Goal: Obtain resource: Obtain resource

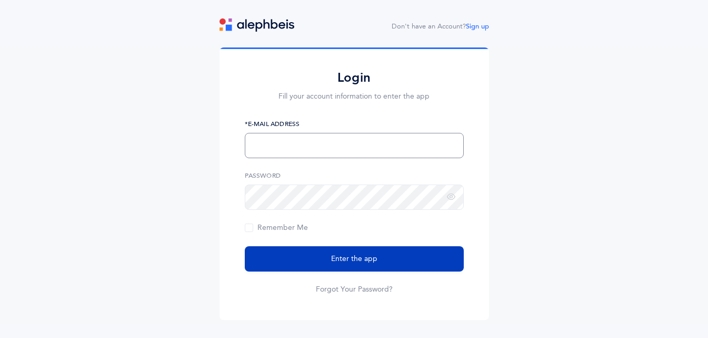
type input "eberliner@shalomtorah.org"
click at [327, 254] on button "Enter the app" at bounding box center [354, 258] width 219 height 25
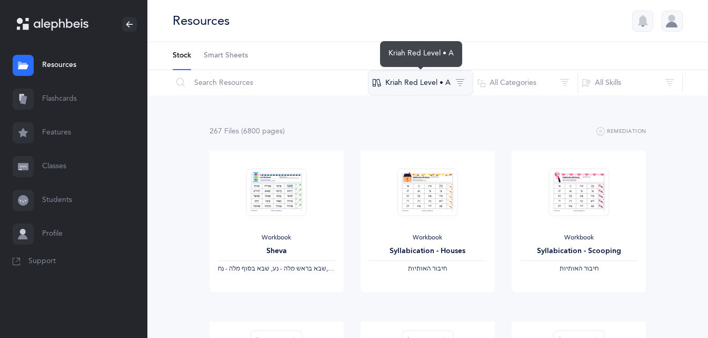
click at [443, 85] on button "Kriah Red Level • A" at bounding box center [420, 82] width 105 height 25
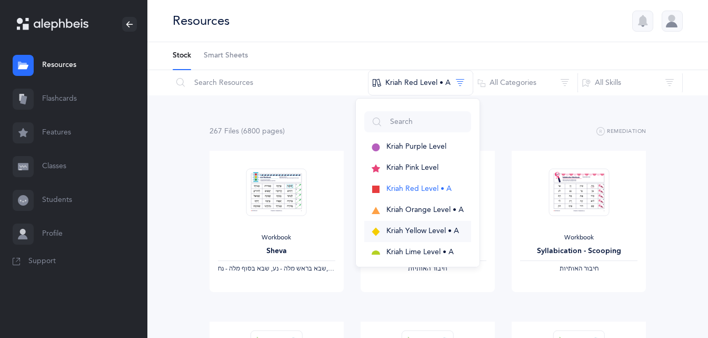
click at [396, 230] on span "Kriah Yellow Level • A" at bounding box center [422, 230] width 73 height 8
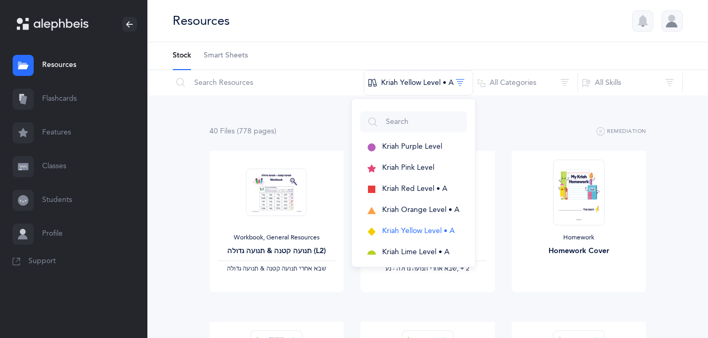
click at [334, 125] on div "40 File s (778 page s ) Remediation" at bounding box center [428, 131] width 437 height 13
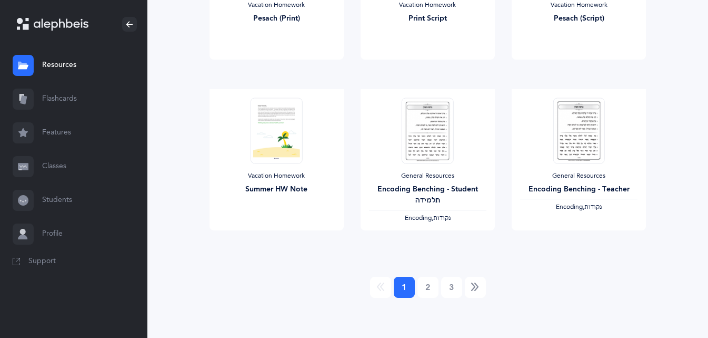
scroll to position [917, 0]
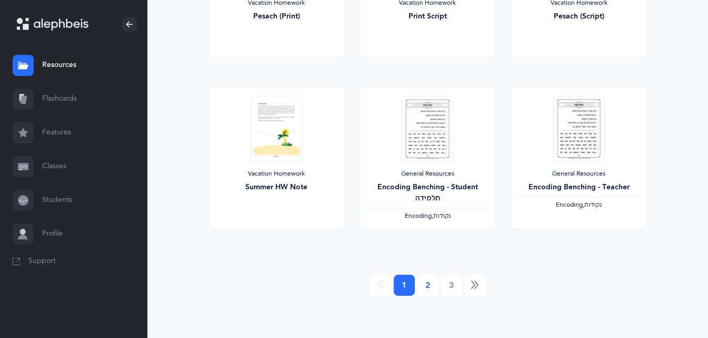
click at [424, 281] on link "2" at bounding box center [428, 284] width 21 height 21
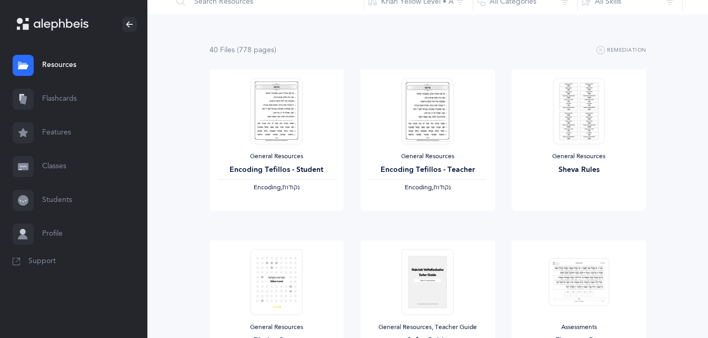
scroll to position [0, 0]
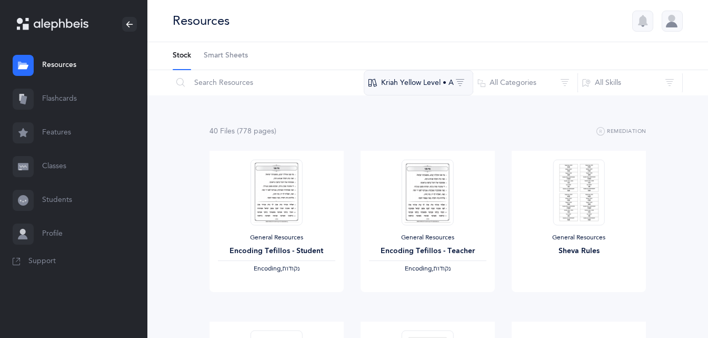
click at [434, 82] on button "Kriah Yellow Level • A" at bounding box center [419, 82] width 110 height 25
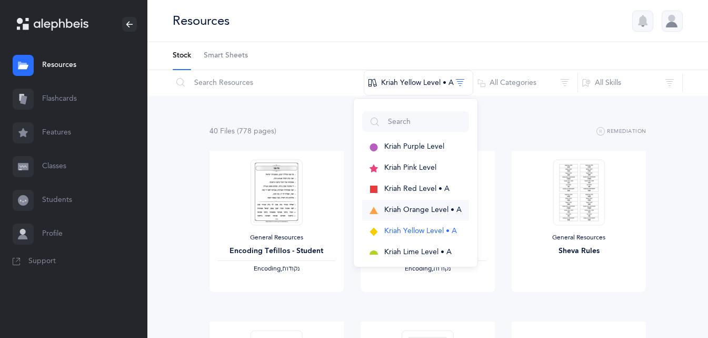
click at [411, 208] on span "Kriah Orange Level • A" at bounding box center [422, 209] width 77 height 8
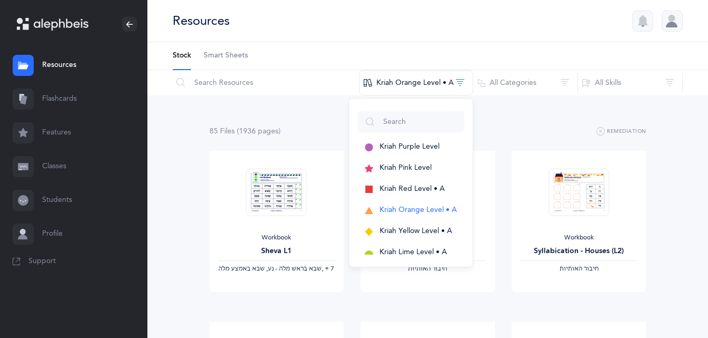
click at [290, 132] on div "85 File s (1936 page s ) Remediation" at bounding box center [428, 131] width 437 height 13
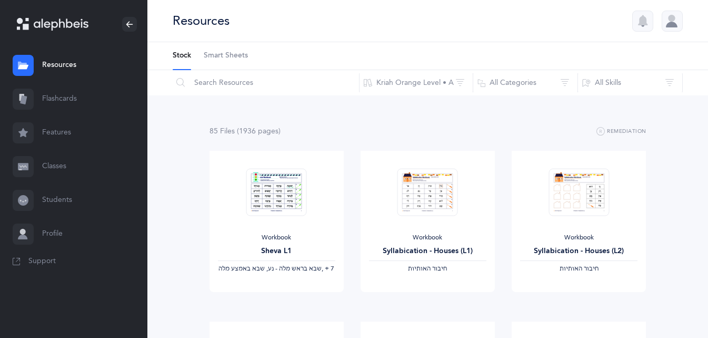
click at [398, 94] on button "Kriah Orange Level • A" at bounding box center [416, 82] width 114 height 25
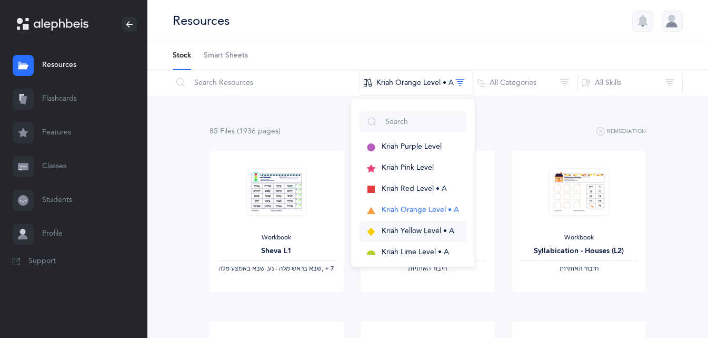
click at [411, 225] on button "Kriah Yellow Level • A" at bounding box center [413, 231] width 107 height 21
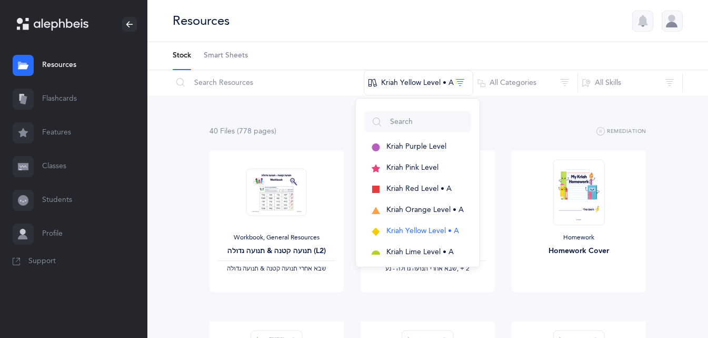
click at [537, 127] on div "40 File s (778 page s ) Remediation" at bounding box center [428, 131] width 437 height 13
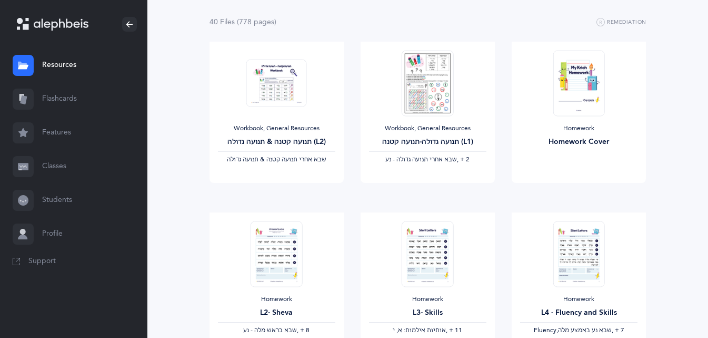
scroll to position [211, 0]
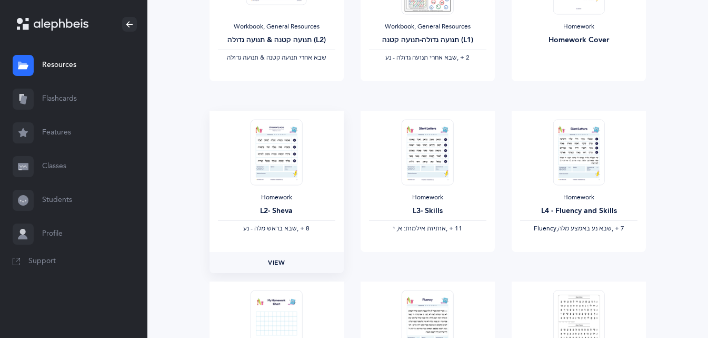
click at [280, 259] on span "View" at bounding box center [276, 261] width 17 height 9
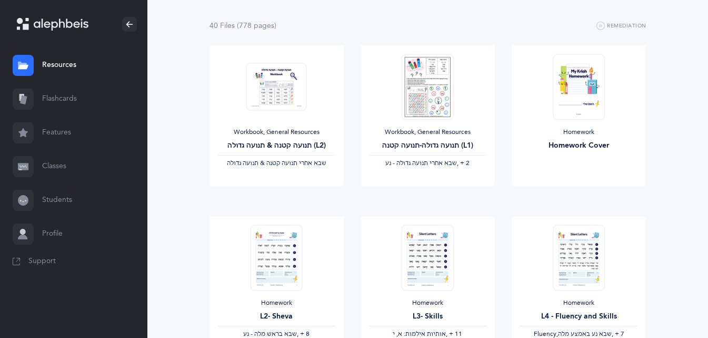
scroll to position [0, 0]
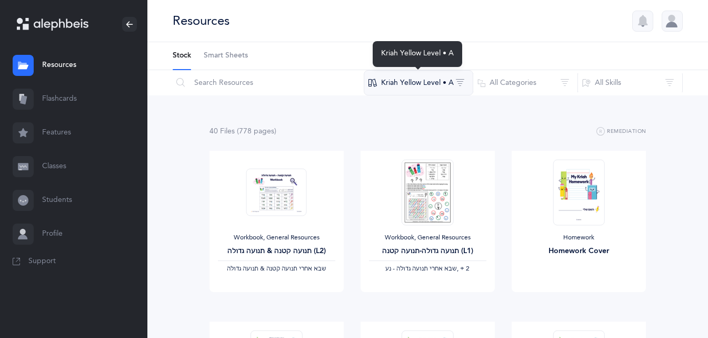
click at [429, 91] on button "Kriah Yellow Level • A" at bounding box center [419, 82] width 110 height 25
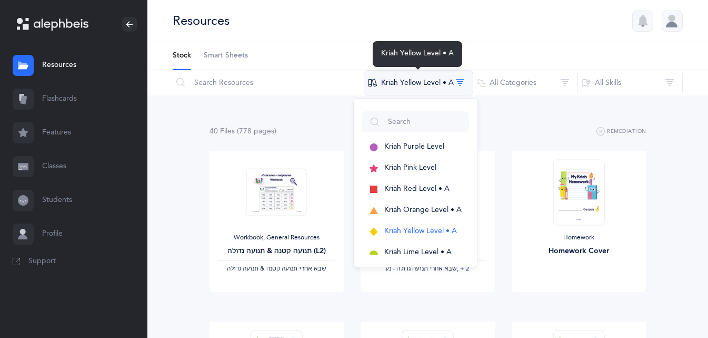
click at [429, 91] on button "Kriah Yellow Level • A" at bounding box center [419, 82] width 110 height 25
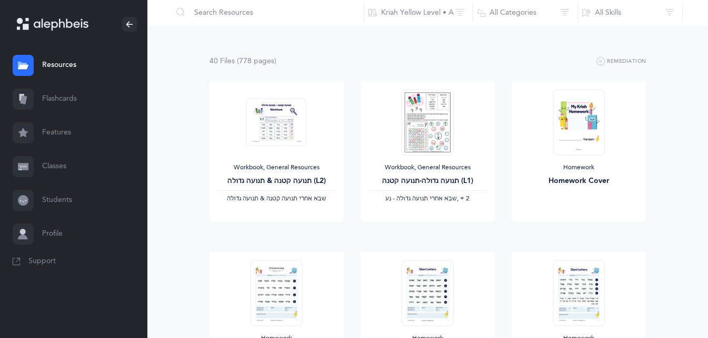
scroll to position [53, 0]
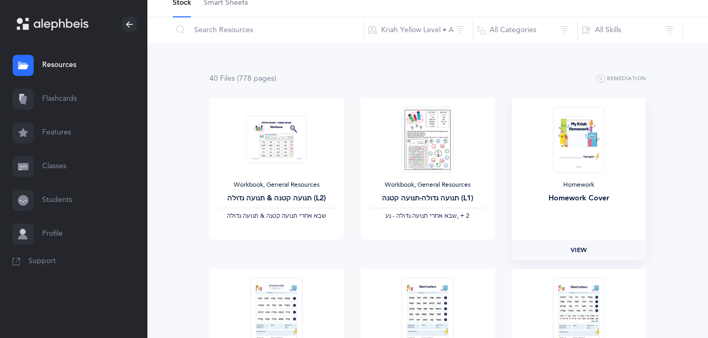
click at [578, 254] on span "View" at bounding box center [579, 249] width 17 height 9
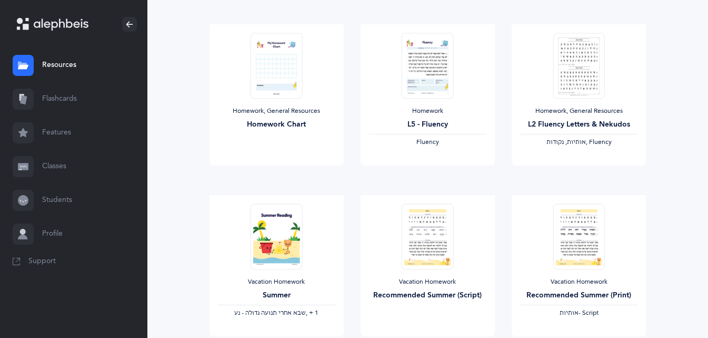
scroll to position [474, 0]
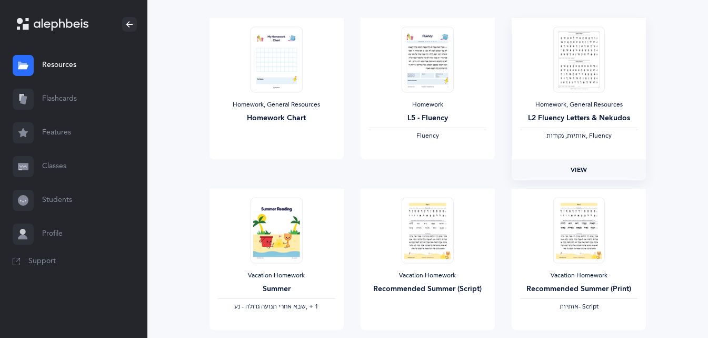
click at [577, 176] on link "View" at bounding box center [579, 169] width 134 height 21
